Goal: Task Accomplishment & Management: Use online tool/utility

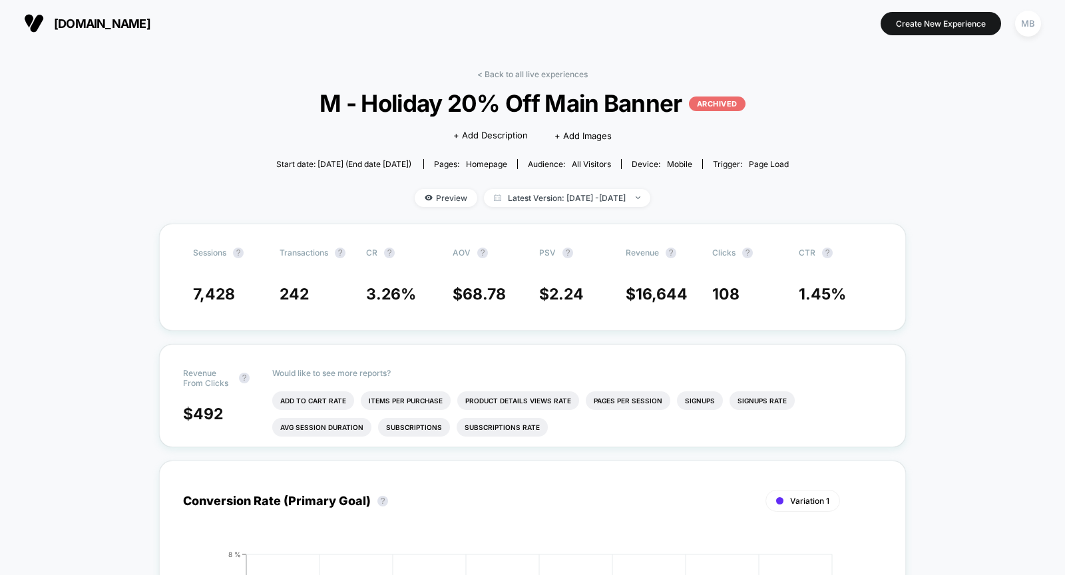
click at [112, 17] on span "[DOMAIN_NAME]" at bounding box center [102, 24] width 97 height 14
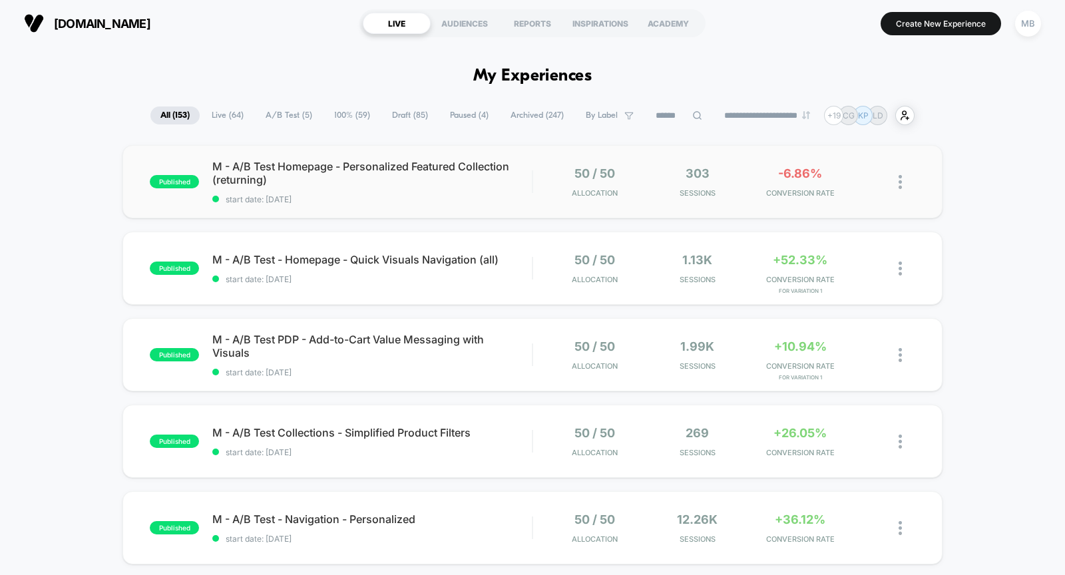
click at [379, 206] on div "published M - A/B Test Homepage - Personalized Featured Collection (returning) …" at bounding box center [532, 181] width 820 height 73
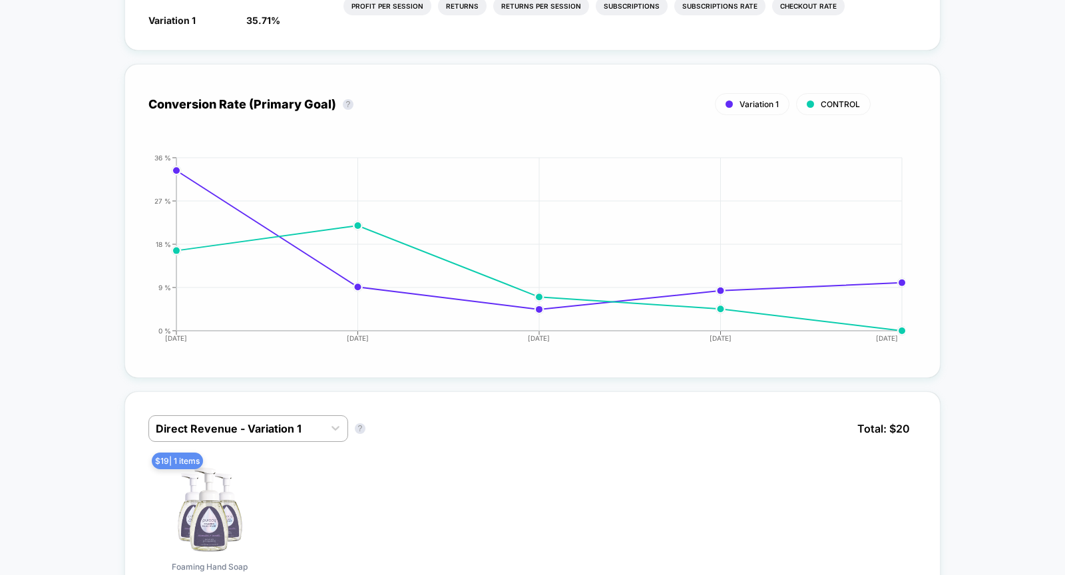
scroll to position [543, 0]
click at [281, 421] on div at bounding box center [236, 427] width 161 height 16
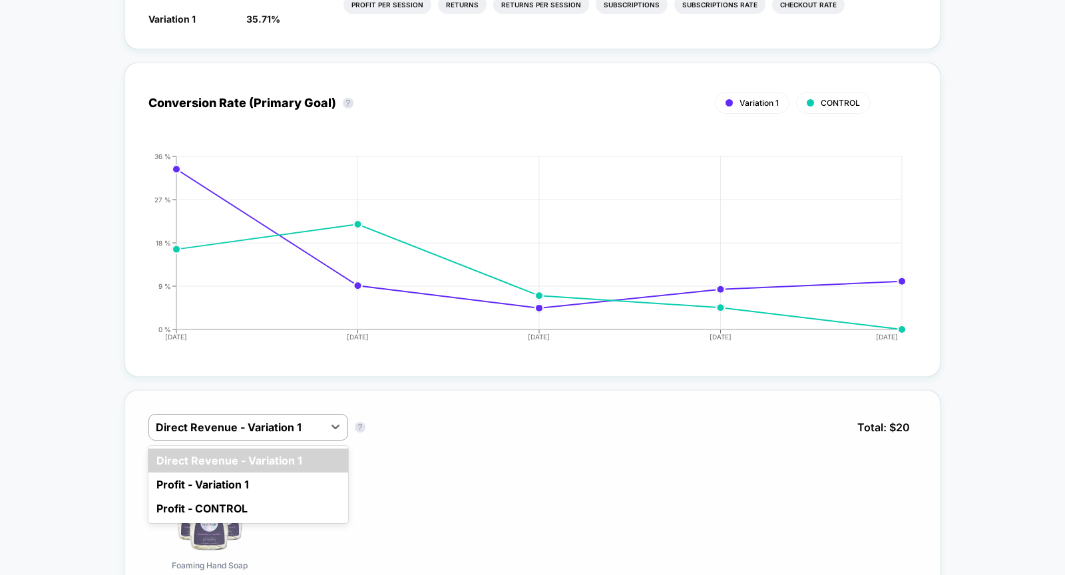
click at [402, 431] on div "option Direct Revenue - Variation 1 focused, 1 of 3. 3 results available. Use U…" at bounding box center [532, 437] width 769 height 47
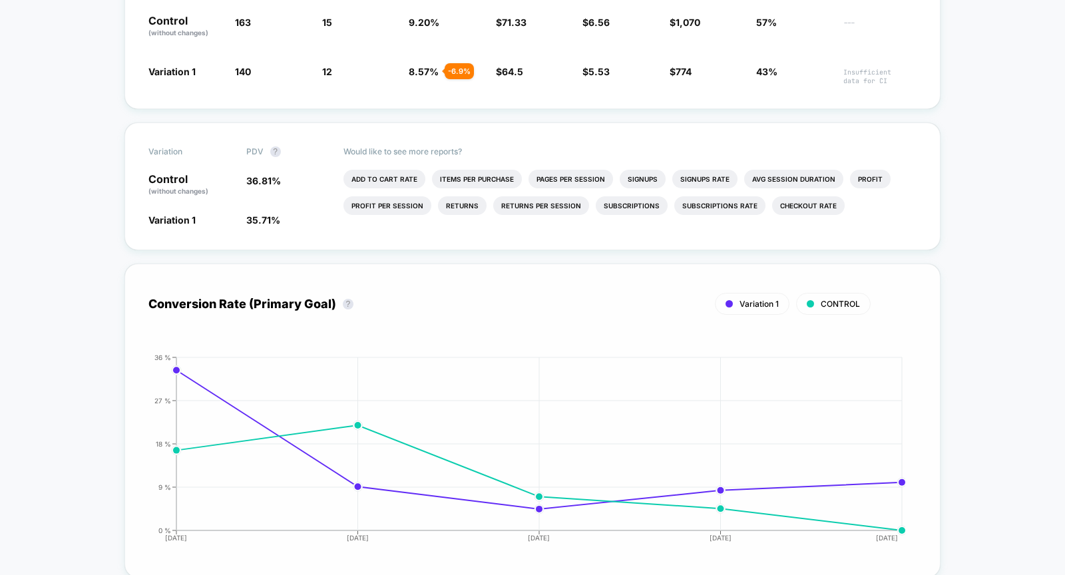
scroll to position [0, 0]
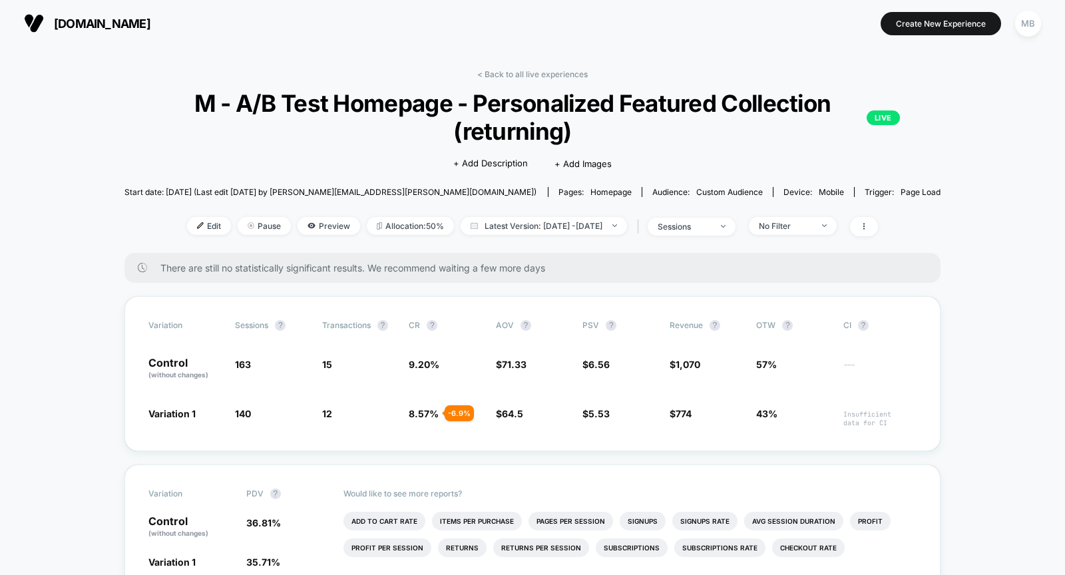
click at [546, 91] on span "M - A/B Test Homepage - Personalized Featured Collection (returning) LIVE" at bounding box center [532, 117] width 735 height 56
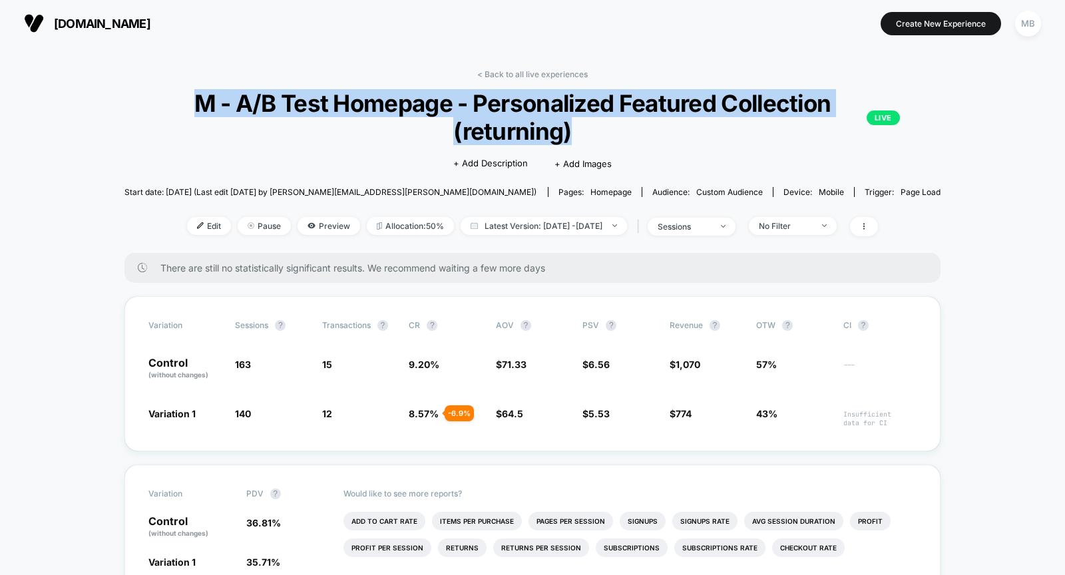
drag, startPoint x: 608, startPoint y: 126, endPoint x: 156, endPoint y: 100, distance: 452.0
click at [156, 100] on div "< Back to all live experiences M - A/B Test Homepage - Personalized Featured Co…" at bounding box center [532, 161] width 817 height 184
copy span "M - A/B Test Homepage - Personalized Featured Collection (returning)"
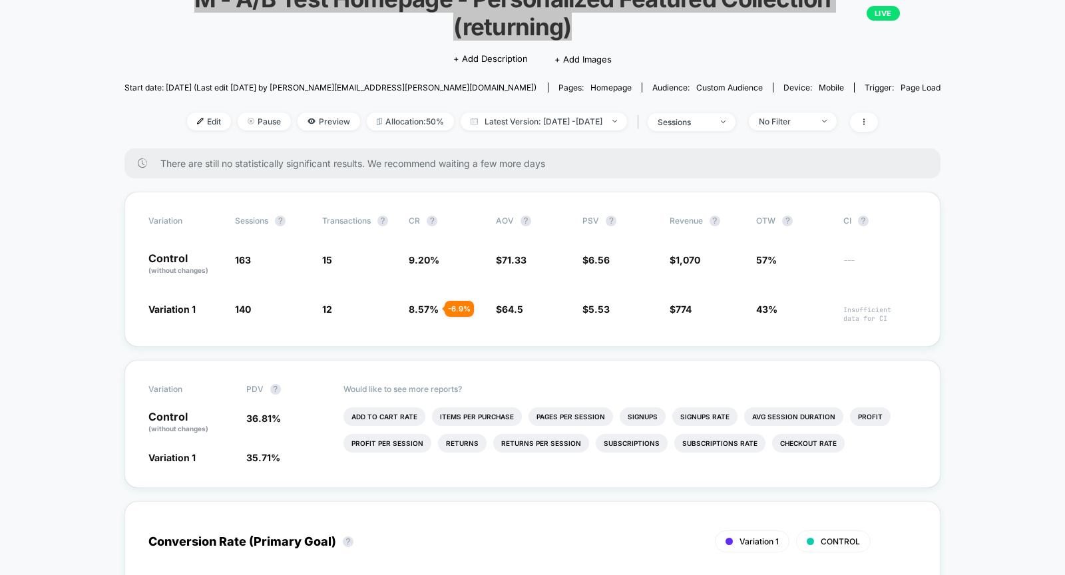
scroll to position [129, 0]
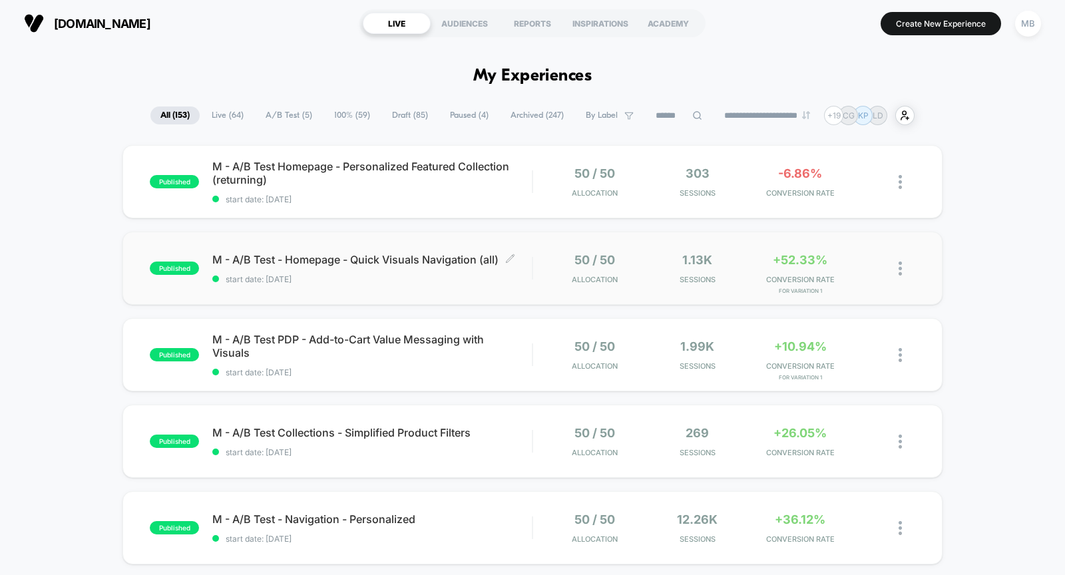
click at [431, 281] on span "start date: [DATE]" at bounding box center [371, 279] width 319 height 10
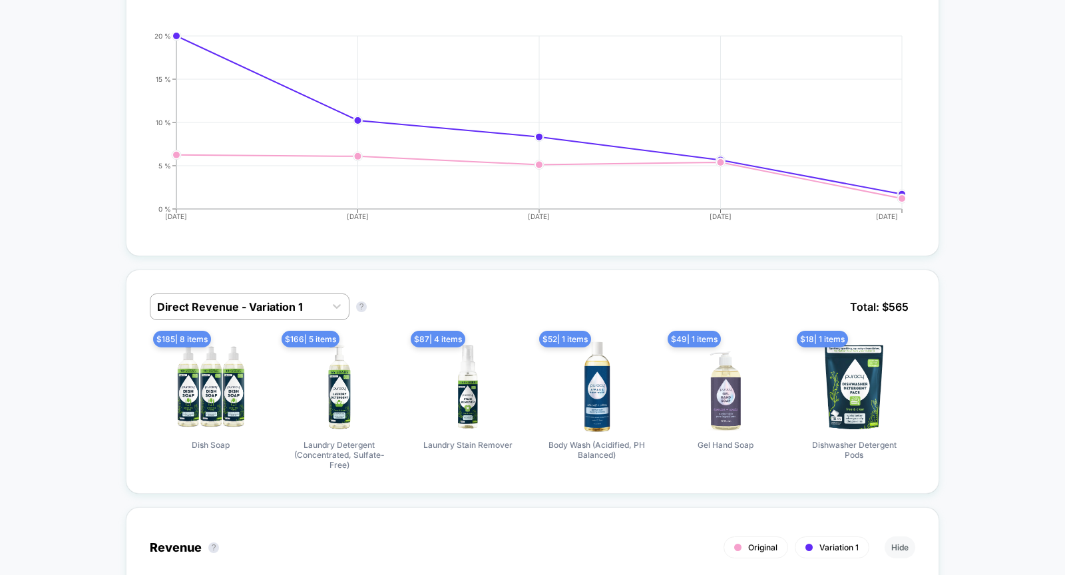
scroll to position [627, 0]
click at [270, 304] on div at bounding box center [237, 306] width 161 height 16
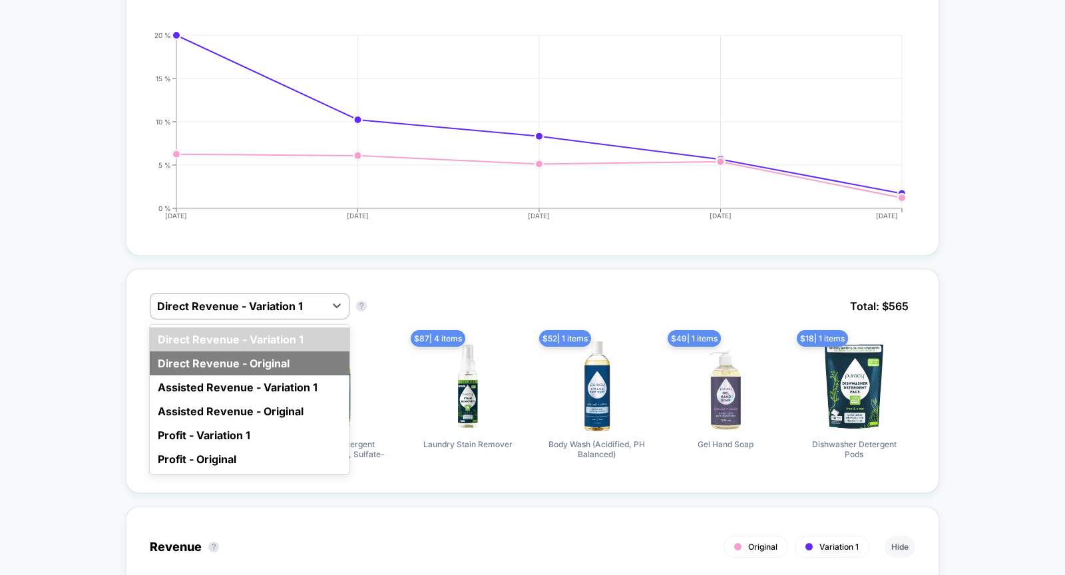
click at [273, 355] on div "Direct Revenue - Original" at bounding box center [250, 363] width 200 height 24
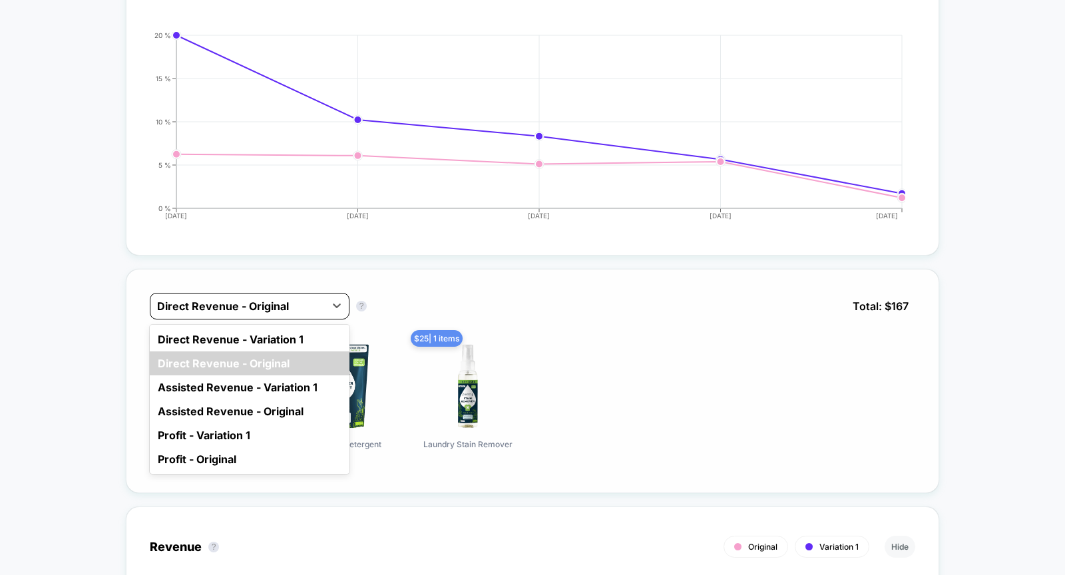
click at [284, 304] on div at bounding box center [237, 306] width 161 height 16
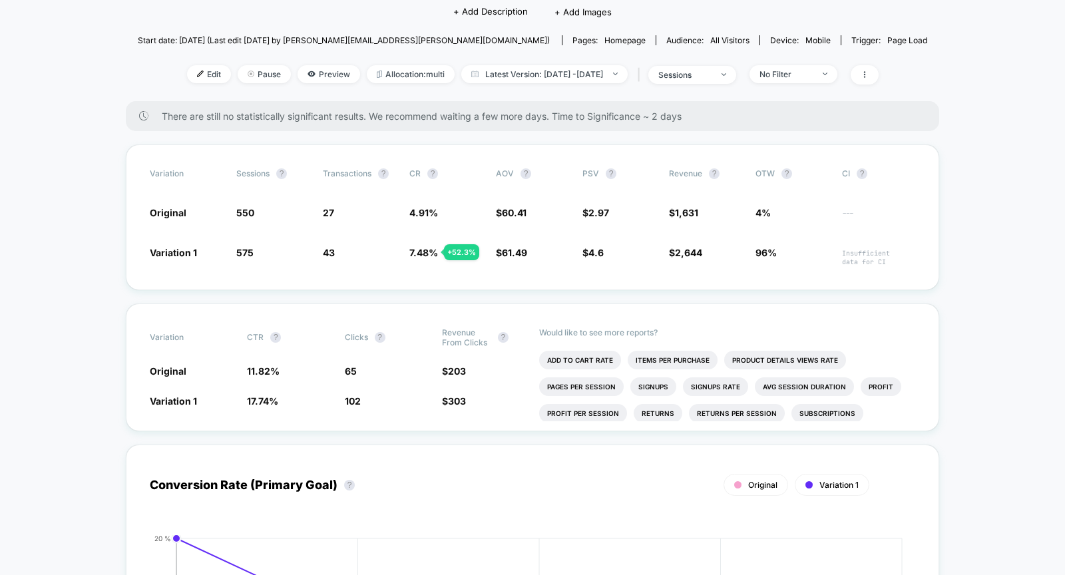
scroll to position [123, 0]
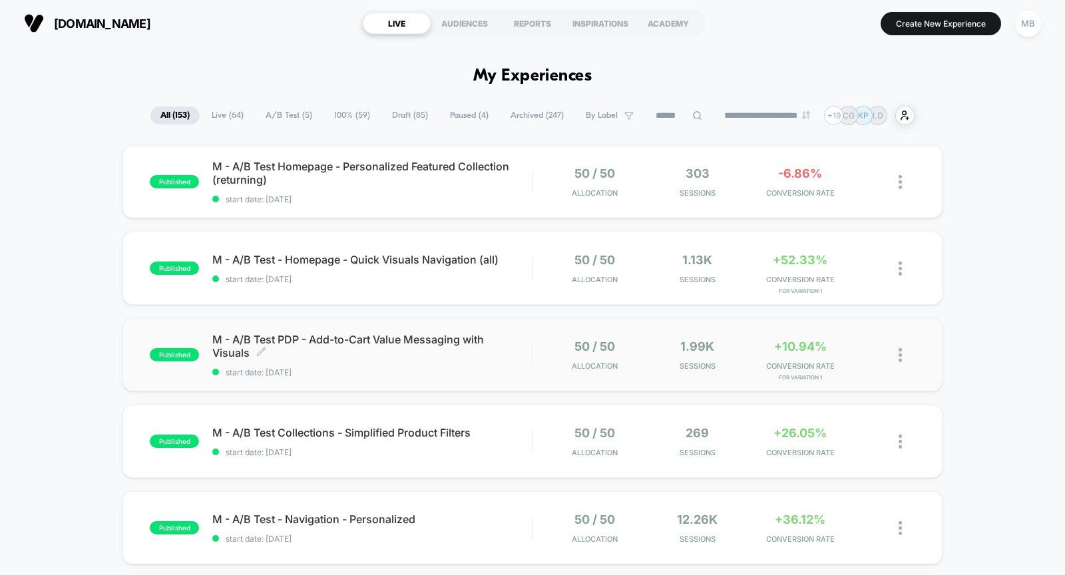
click at [405, 359] on div "M - A/B Test PDP - Add-to-Cart Value Messaging with Visuals Click to edit exper…" at bounding box center [371, 355] width 319 height 45
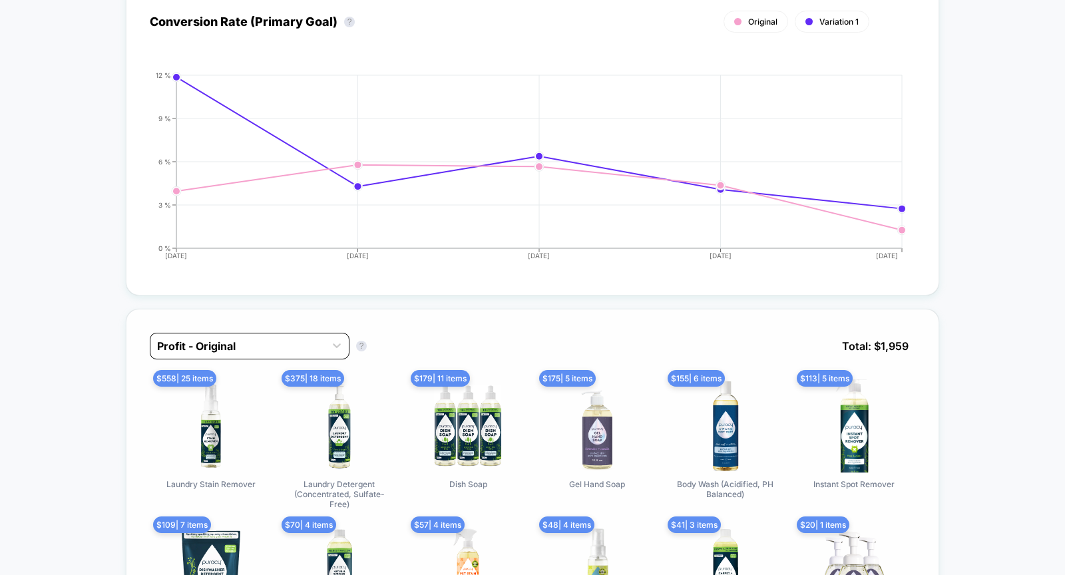
click at [322, 357] on div "Profit - Original" at bounding box center [237, 345] width 174 height 21
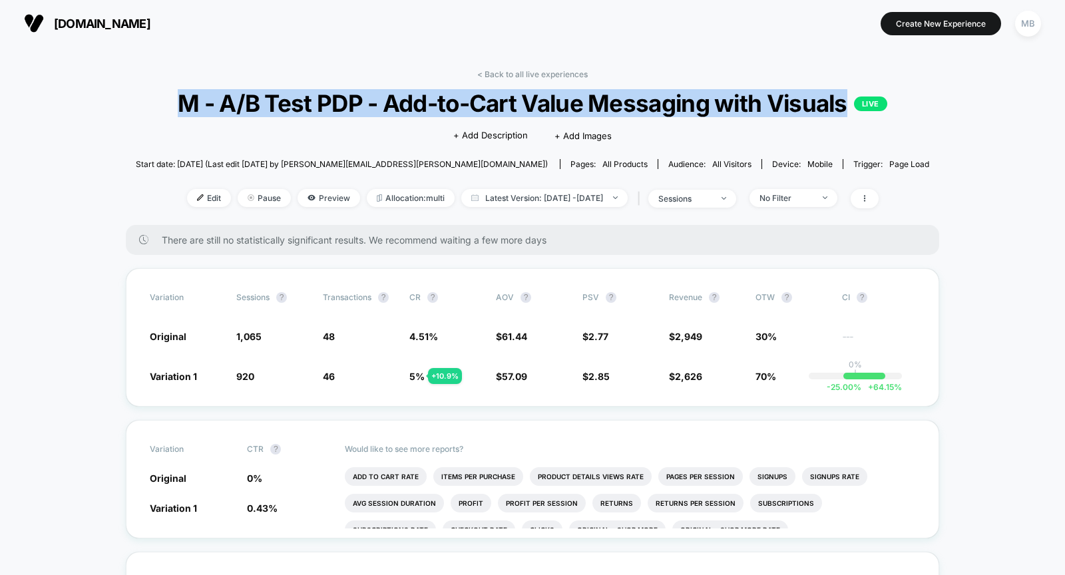
drag, startPoint x: 574, startPoint y: 137, endPoint x: 214, endPoint y: 99, distance: 362.0
click at [214, 99] on span "M - A/B Test PDP - Add-to-Cart Value Messaging with Visuals LIVE" at bounding box center [532, 103] width 713 height 28
copy span "M - A/B Test PDP - Add-to-Cart Value Messaging with Visuals"
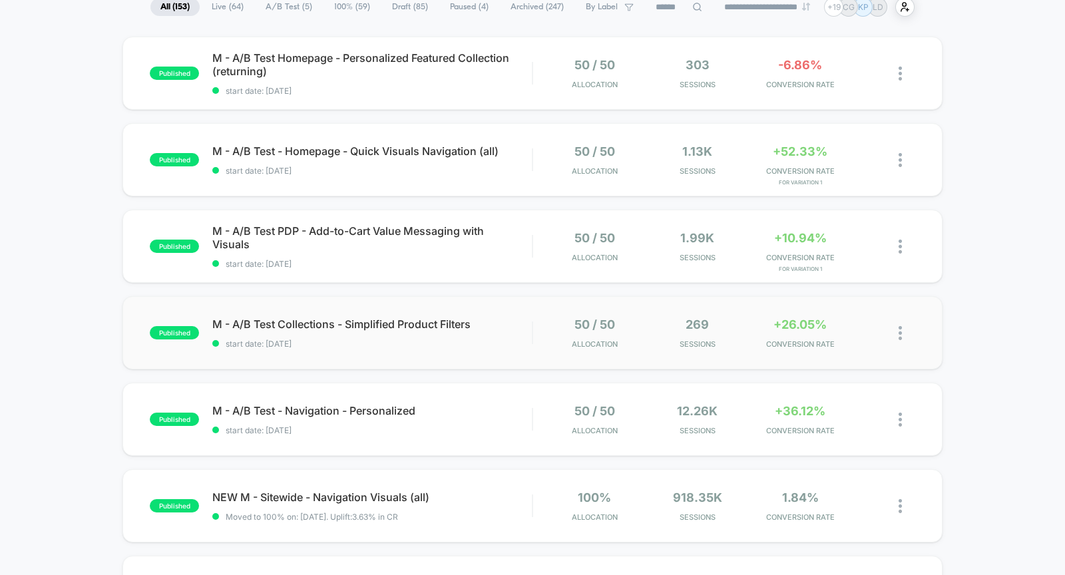
scroll to position [118, 0]
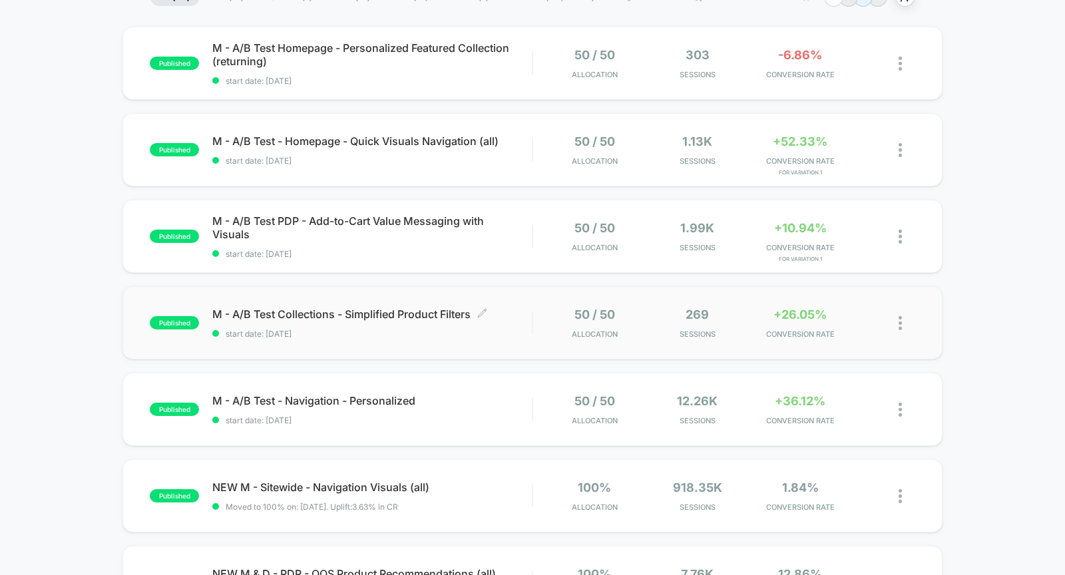
click at [369, 332] on span "start date: [DATE]" at bounding box center [371, 334] width 319 height 10
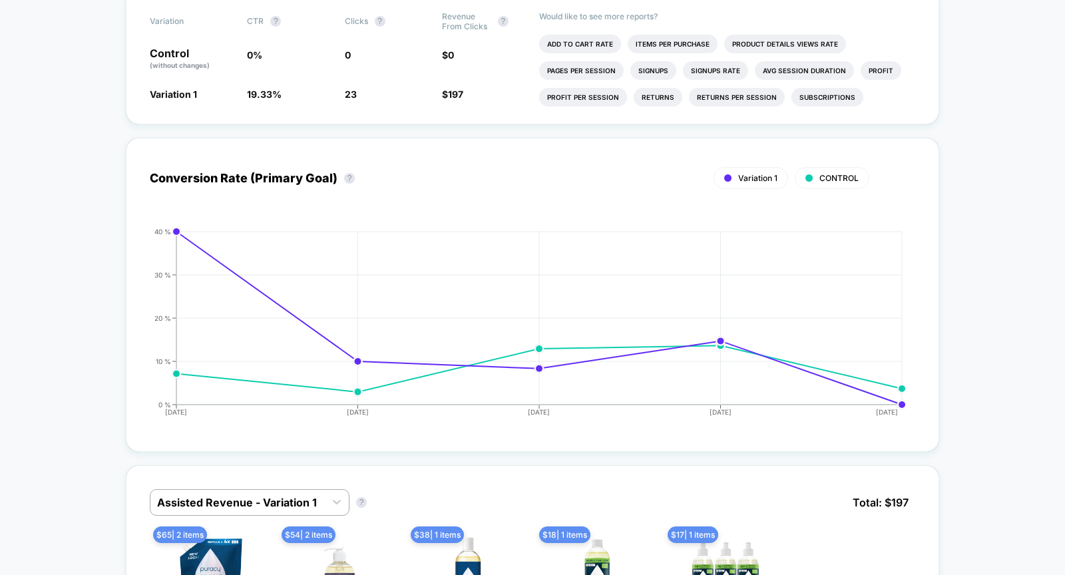
scroll to position [450, 0]
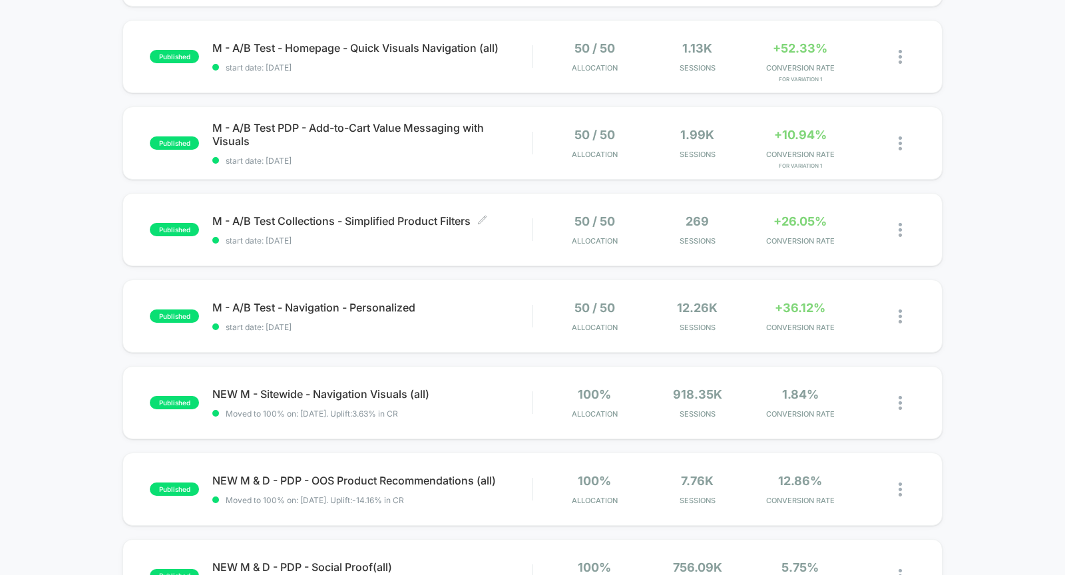
scroll to position [244, 0]
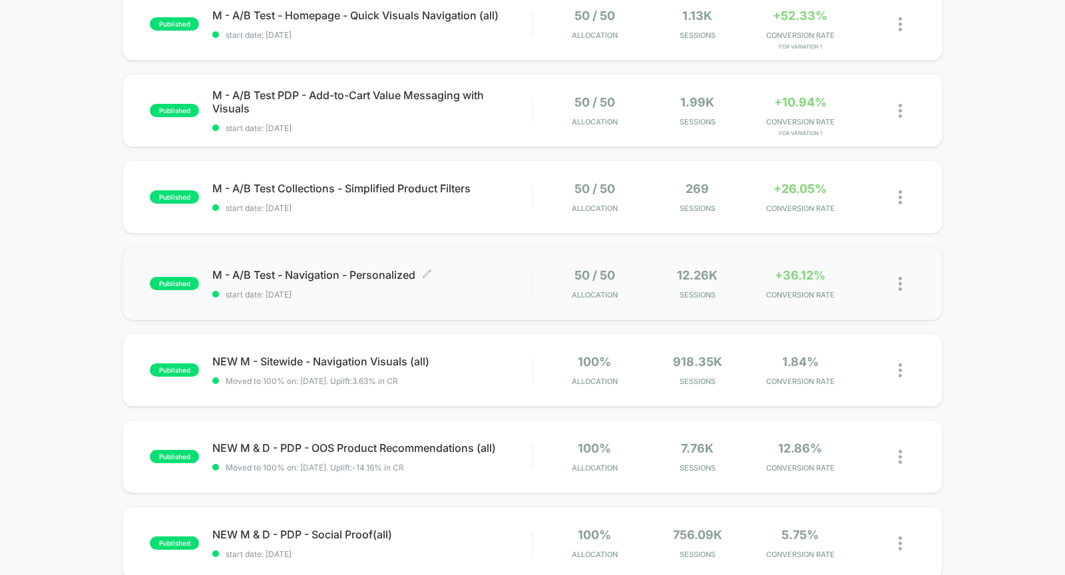
click at [407, 280] on span "M - A/B Test - Navigation - Personalized Click to edit experience details" at bounding box center [371, 274] width 319 height 13
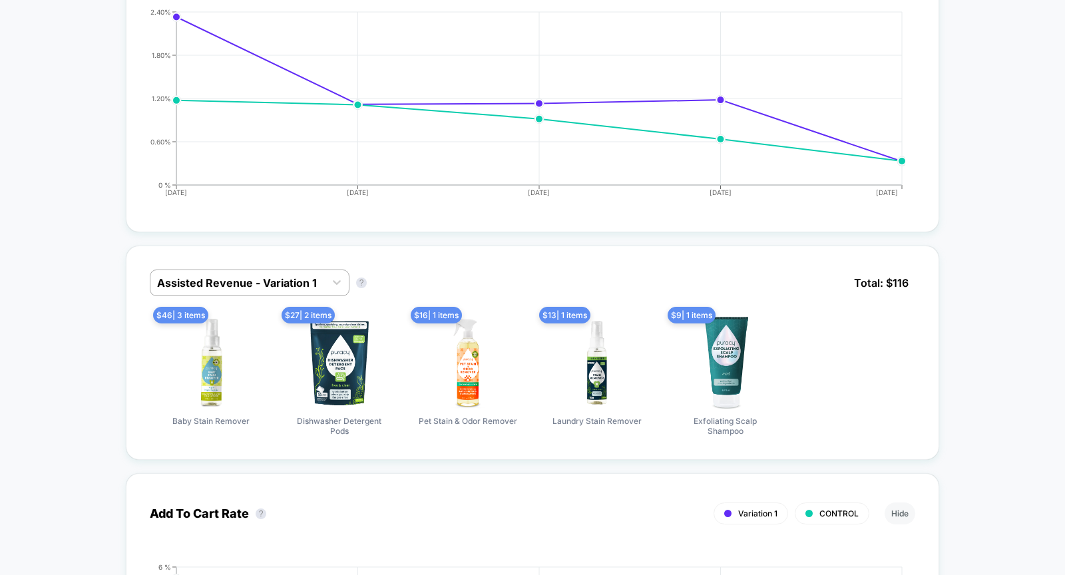
scroll to position [669, 0]
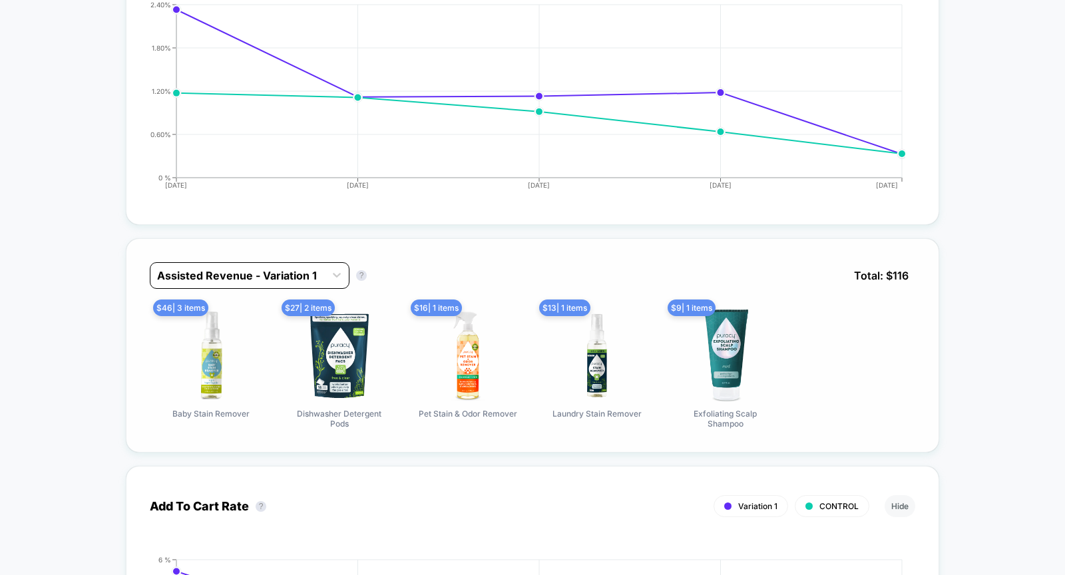
click at [314, 268] on div at bounding box center [237, 276] width 161 height 16
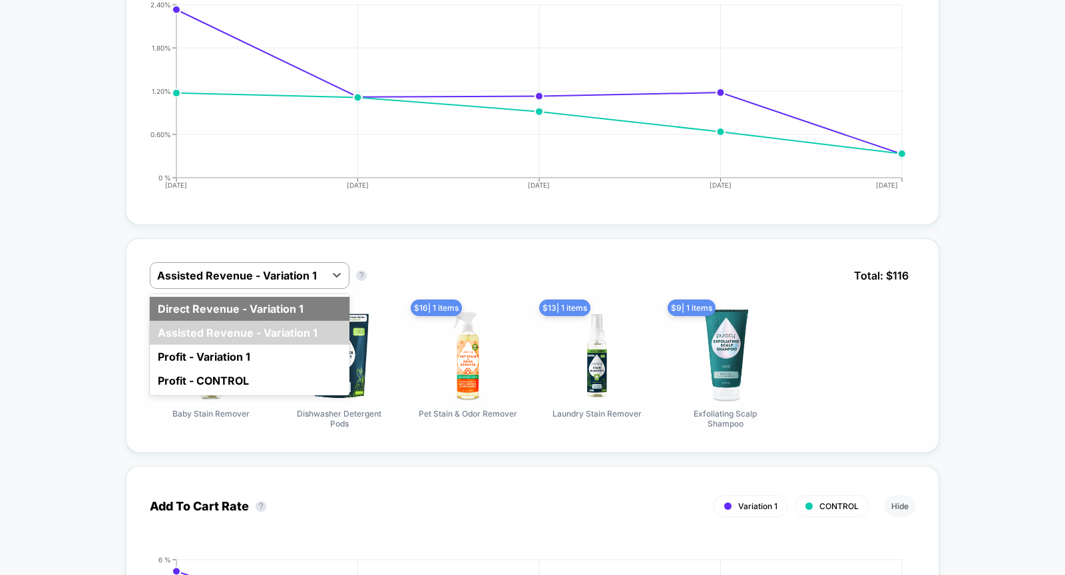
click at [277, 301] on div "Direct Revenue - Variation 1" at bounding box center [250, 309] width 200 height 24
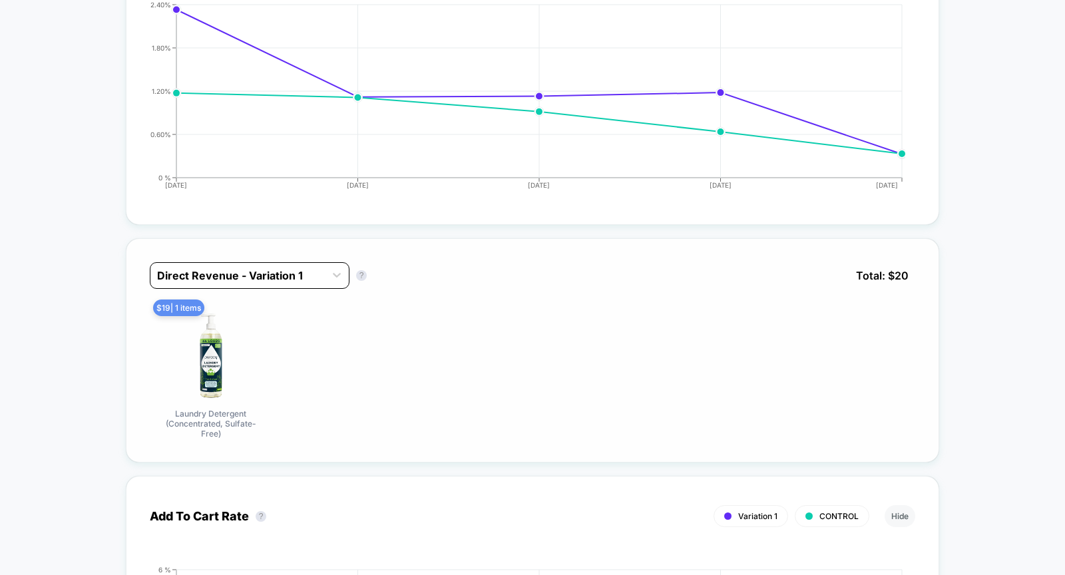
click at [260, 280] on div "Direct Revenue - Variation 1" at bounding box center [237, 275] width 174 height 21
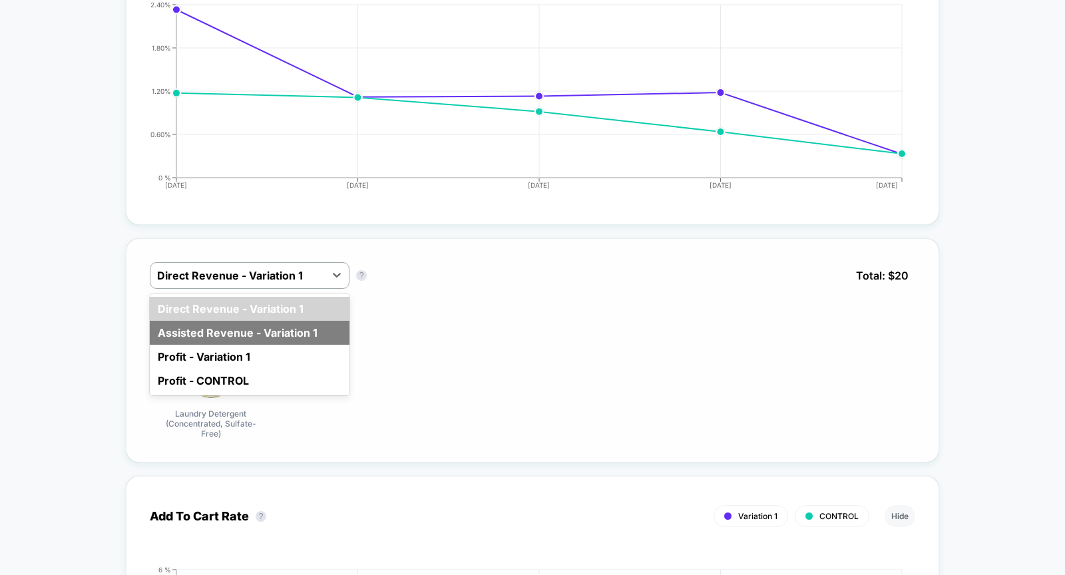
click at [262, 327] on div "Assisted Revenue - Variation 1" at bounding box center [250, 333] width 200 height 24
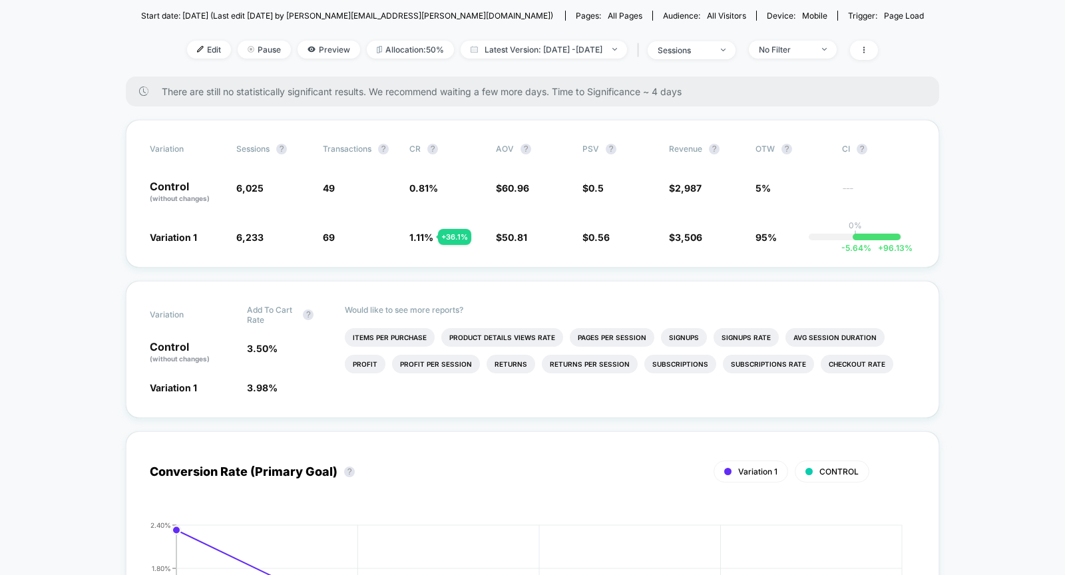
scroll to position [137, 0]
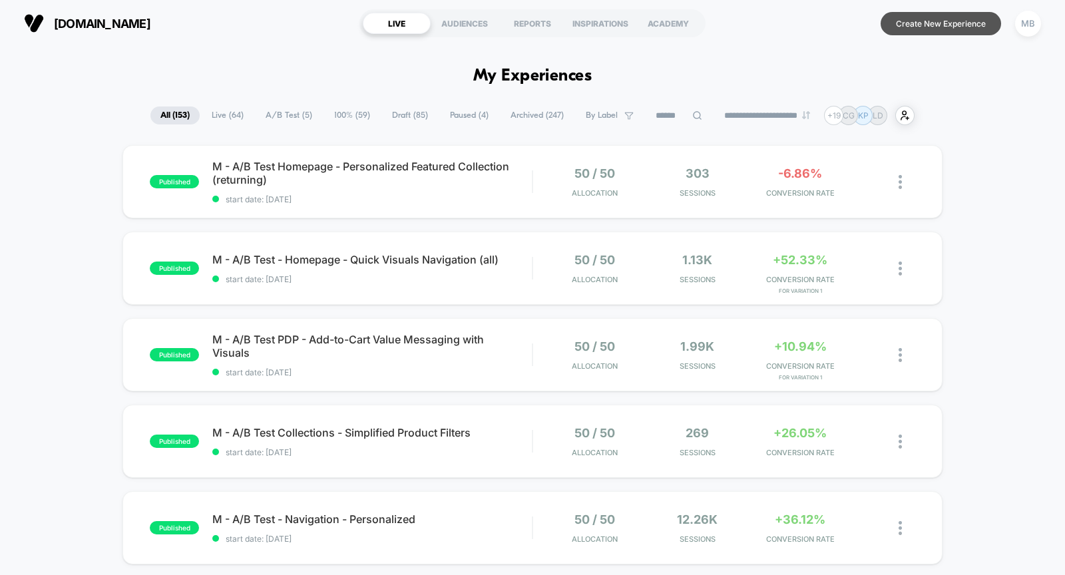
click at [899, 17] on button "Create New Experience" at bounding box center [941, 23] width 120 height 23
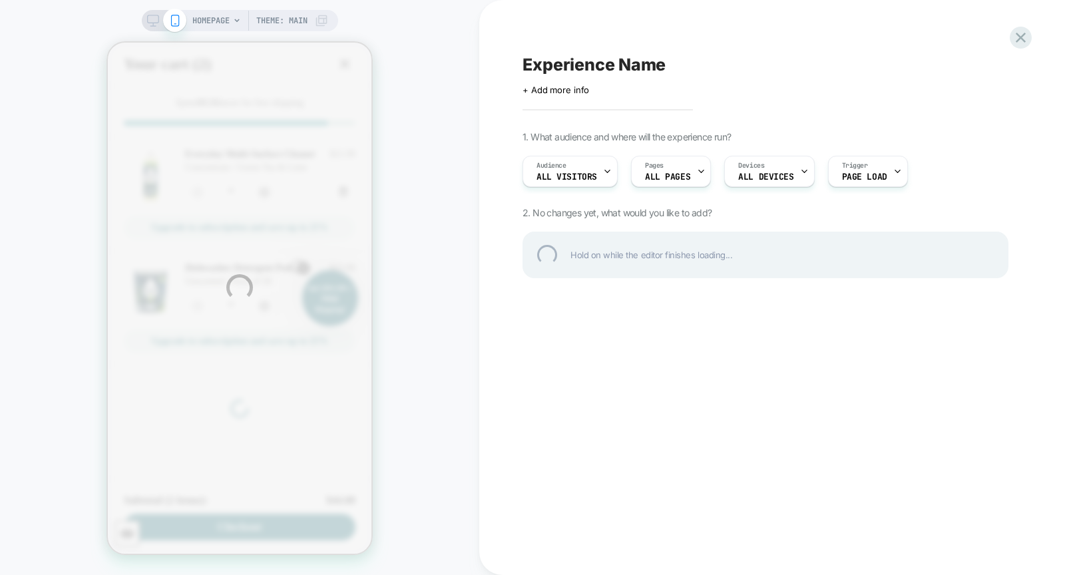
click at [334, 53] on button "Close" at bounding box center [344, 63] width 21 height 21
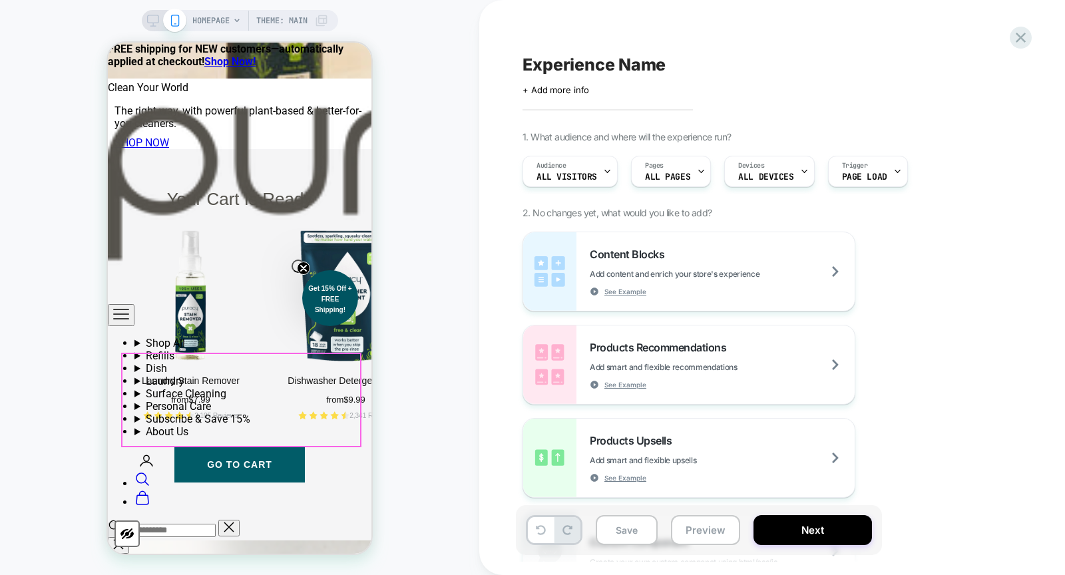
scroll to position [1752, 0]
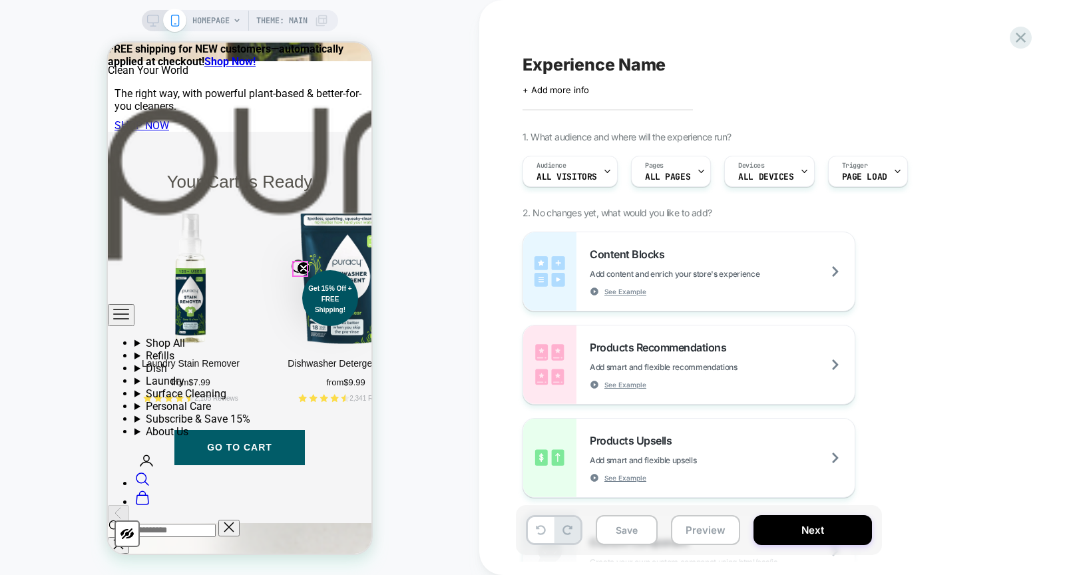
click at [297, 270] on circle "Close teaser" at bounding box center [303, 268] width 13 height 13
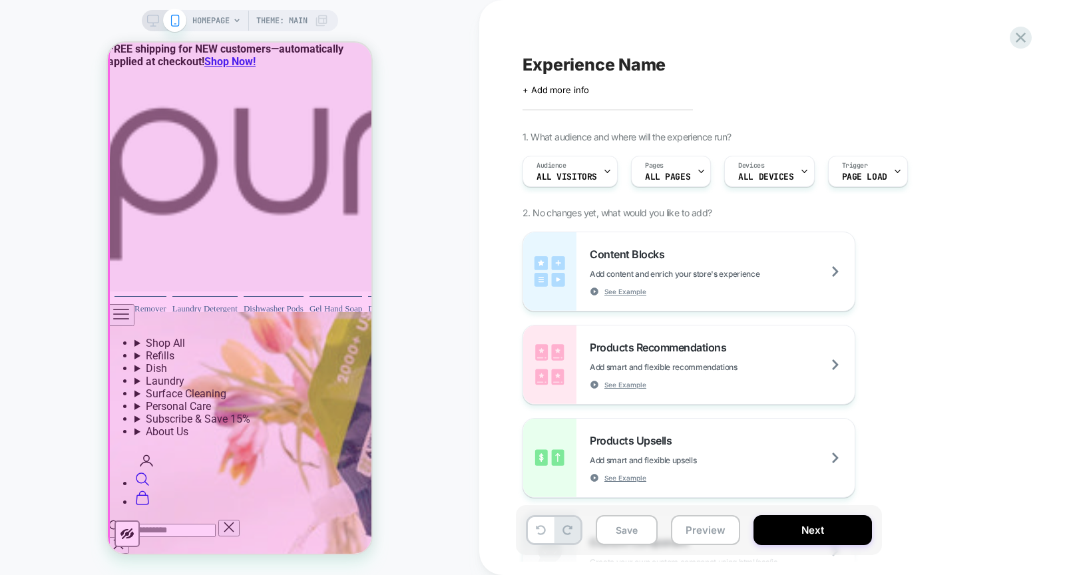
scroll to position [1010, 0]
